Goal: Information Seeking & Learning: Check status

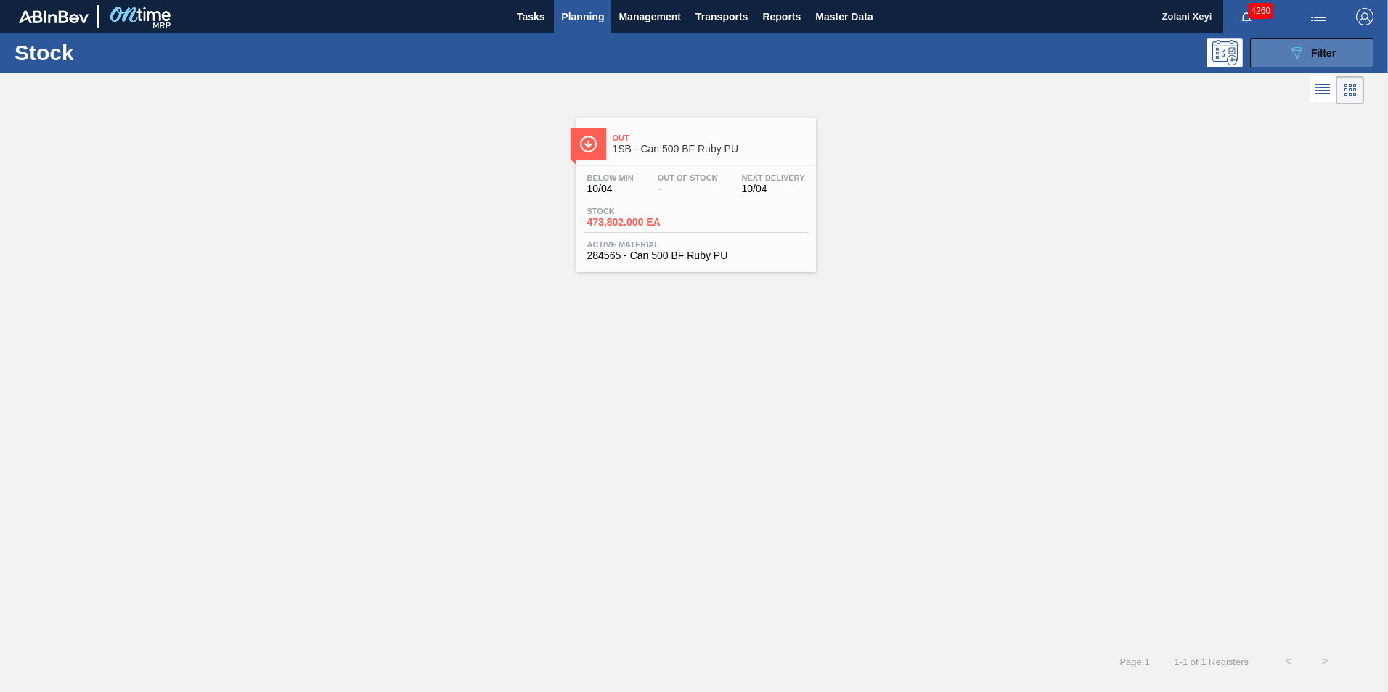
click at [1279, 47] on button "089F7B8B-B2A5-4AFE-B5C0-19BA573D28AC Filter" at bounding box center [1311, 52] width 123 height 29
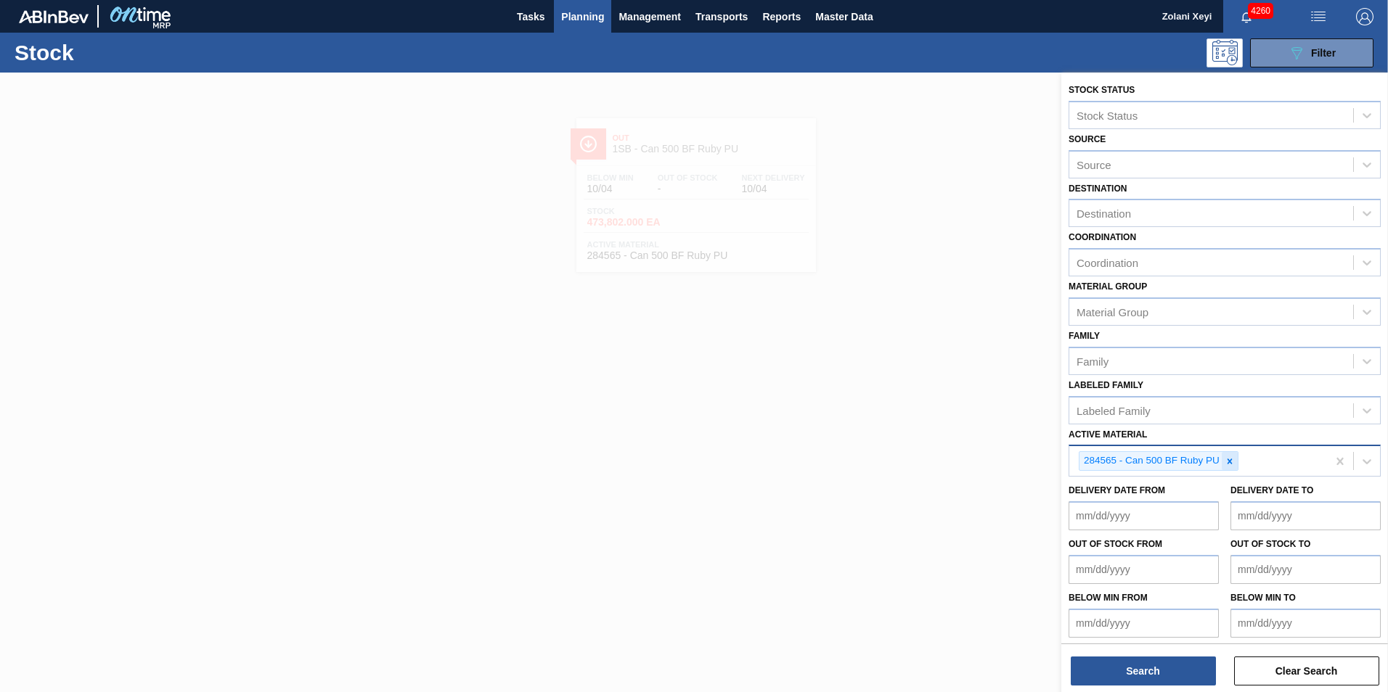
click at [1230, 462] on icon at bounding box center [1229, 461] width 5 height 5
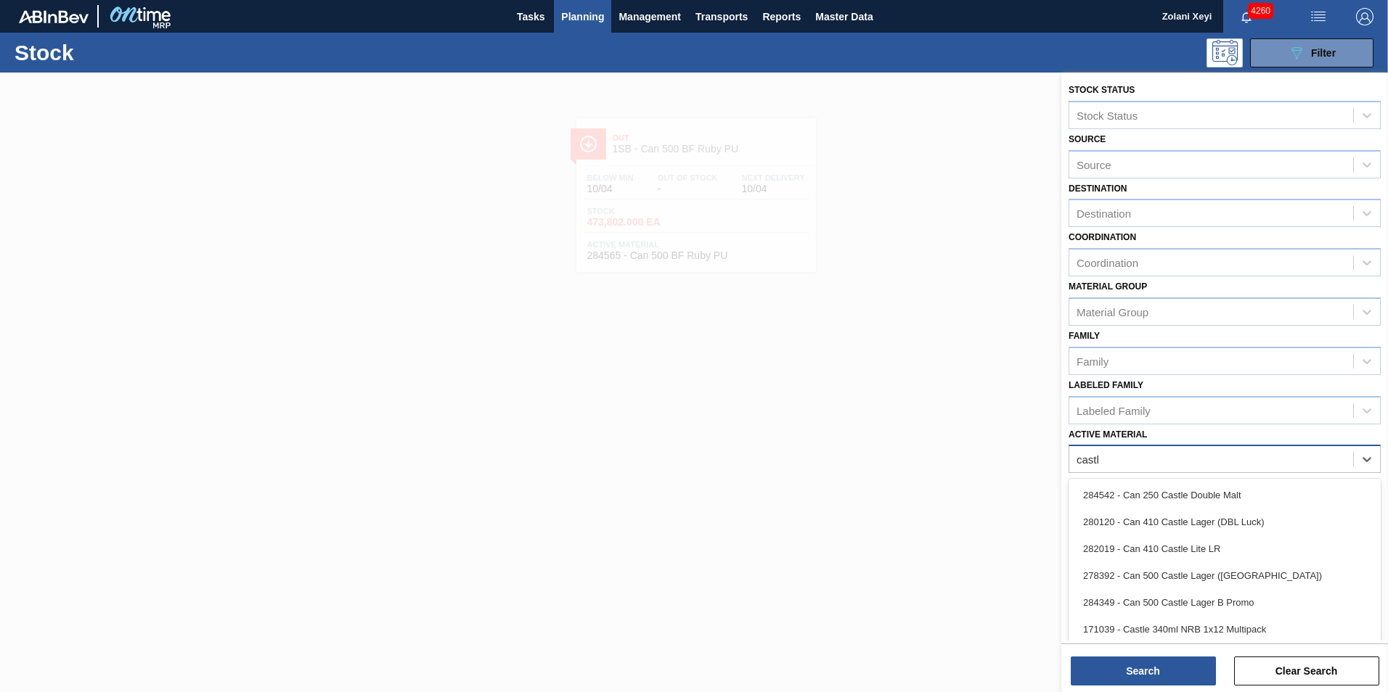
type Material "castle"
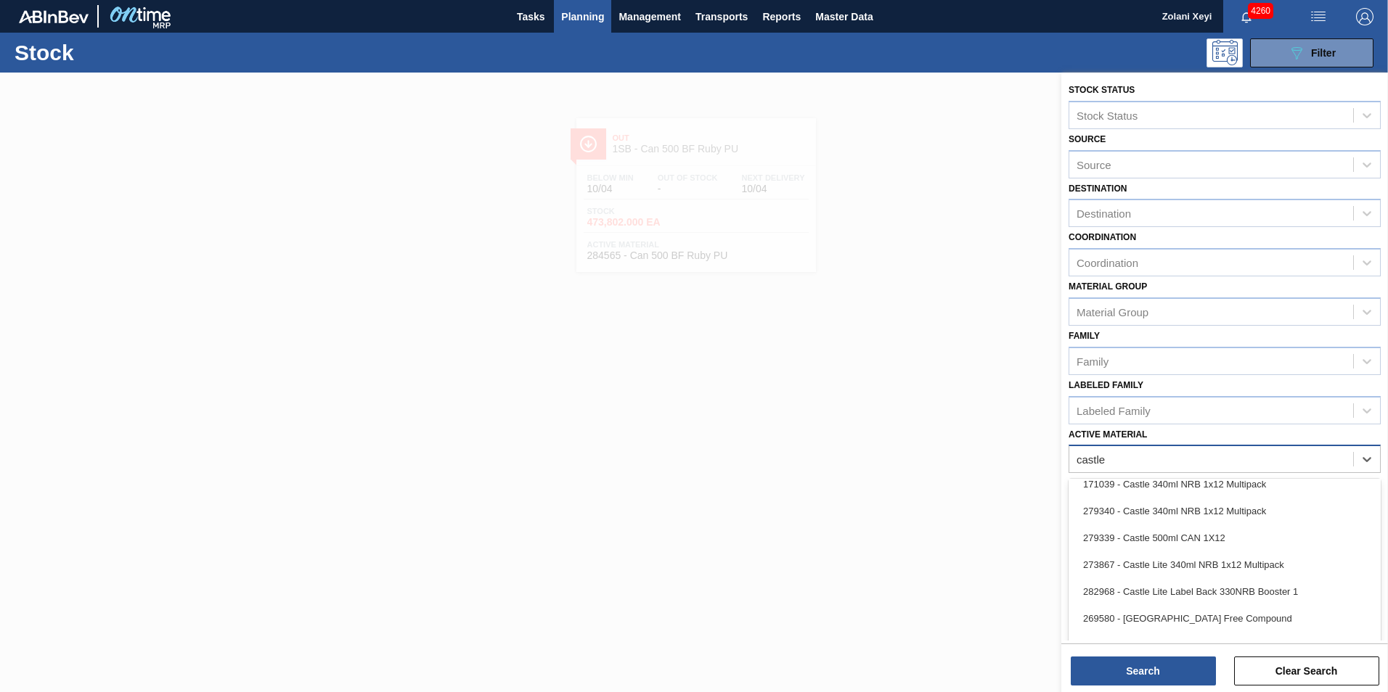
scroll to position [218, 0]
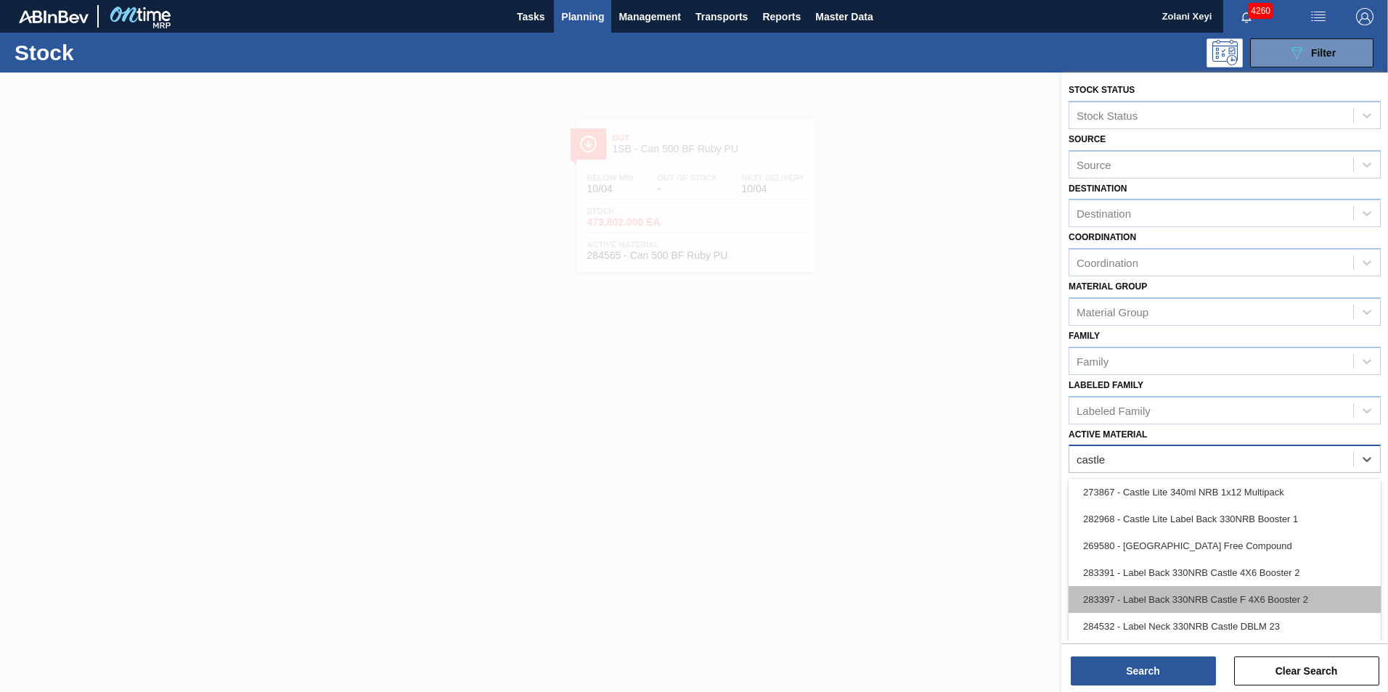
click at [1241, 597] on div "283397 - Label Back 330NRB Castle F 4X6 Booster 2" at bounding box center [1224, 600] width 312 height 27
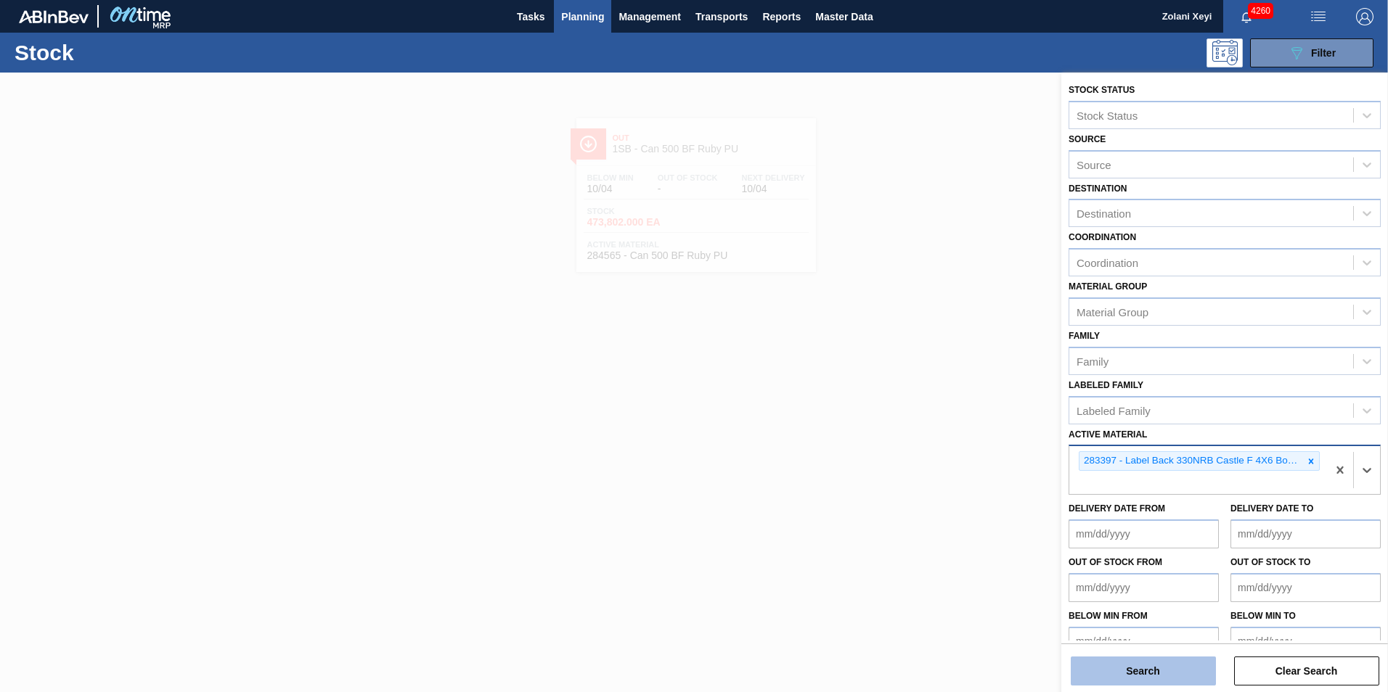
click at [1176, 671] on button "Search" at bounding box center [1143, 671] width 145 height 29
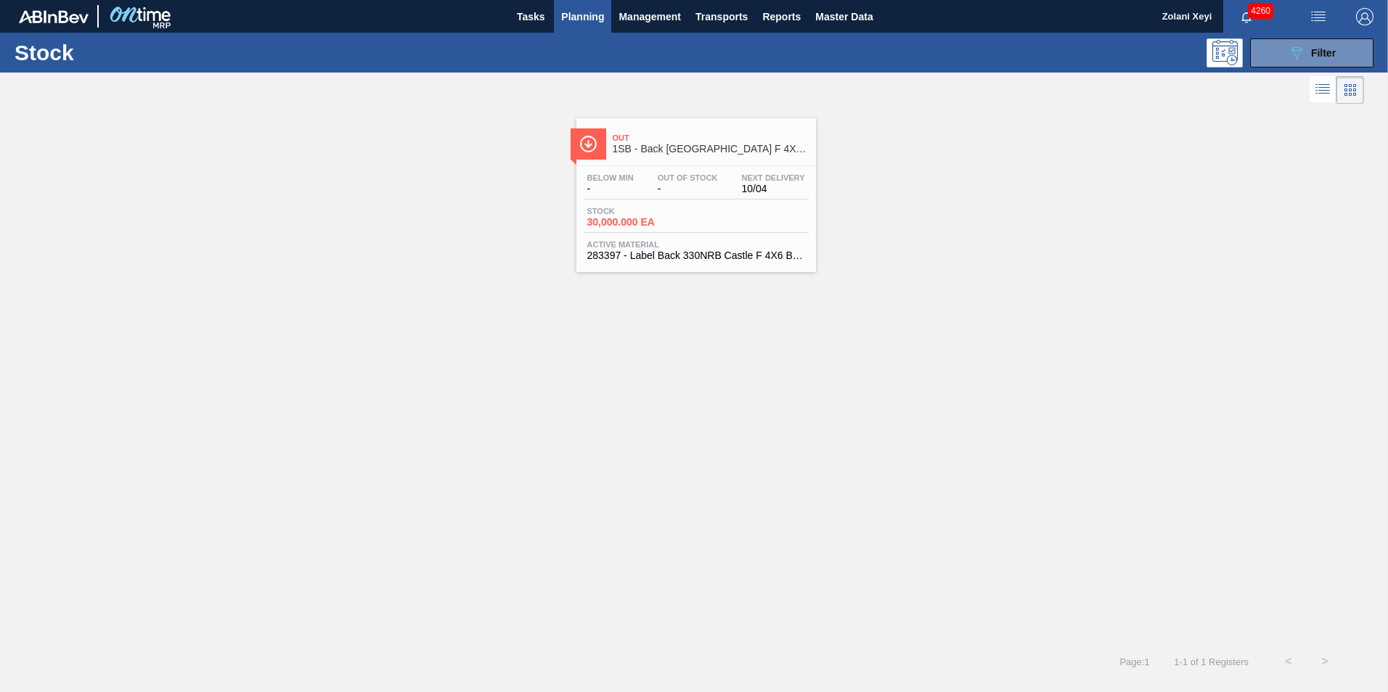
click at [713, 207] on div "Stock 30,000.000 EA" at bounding box center [696, 220] width 225 height 26
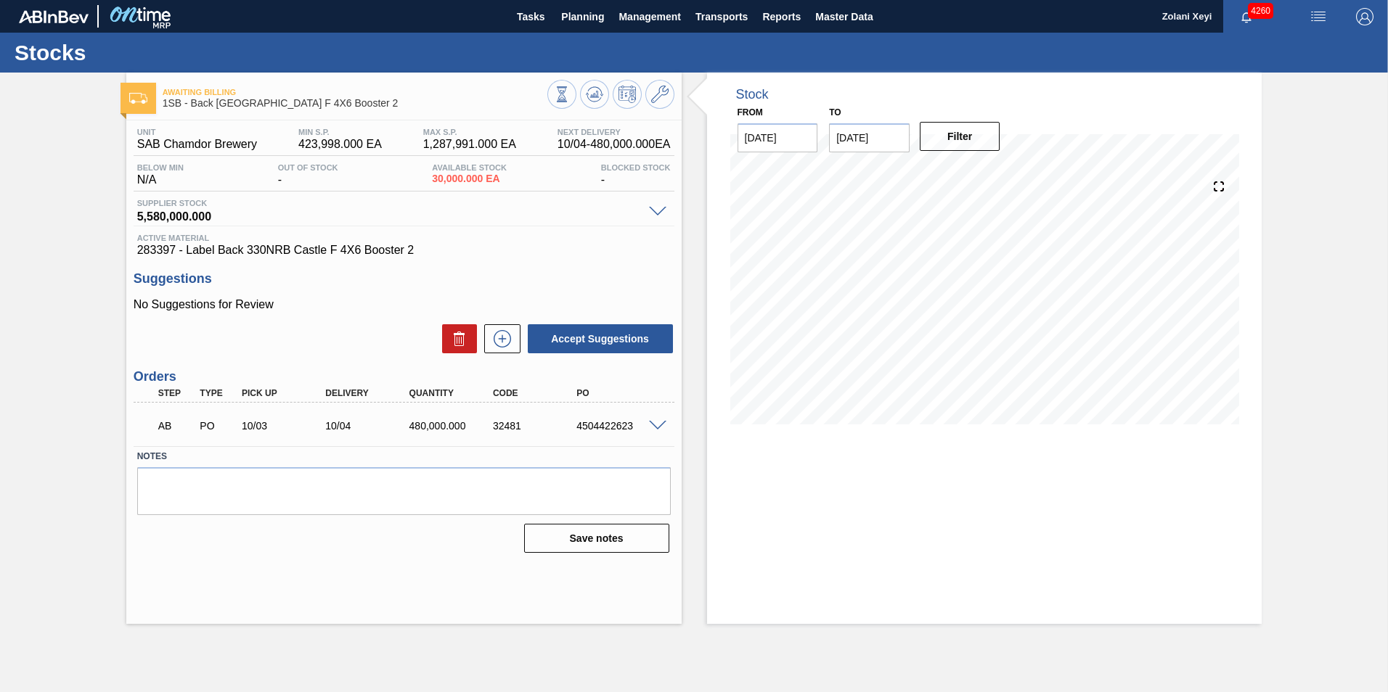
click at [659, 426] on span at bounding box center [657, 426] width 17 height 11
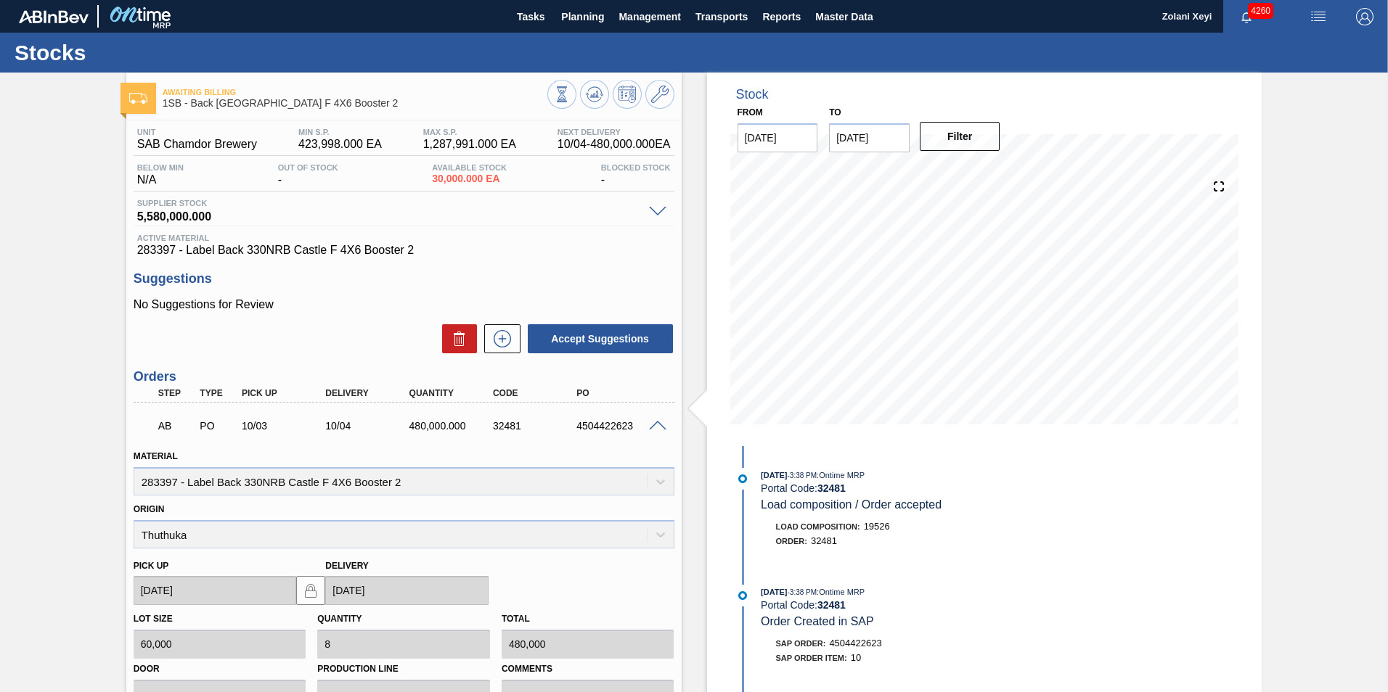
click at [657, 421] on span at bounding box center [657, 426] width 17 height 11
